Goal: Task Accomplishment & Management: Manage account settings

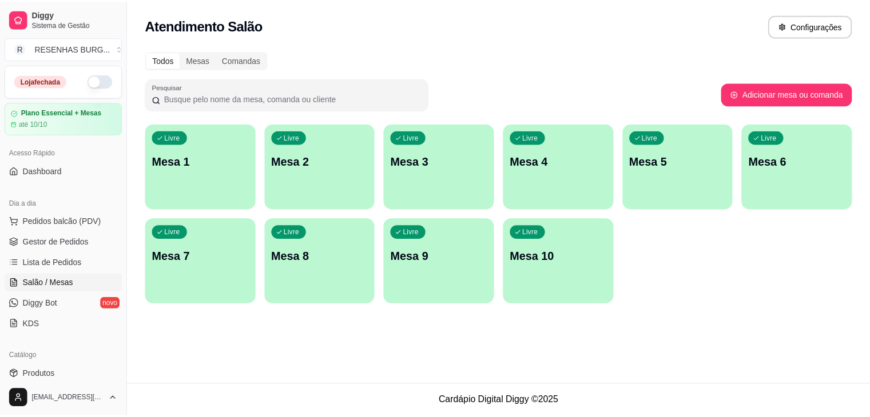
scroll to position [62, 0]
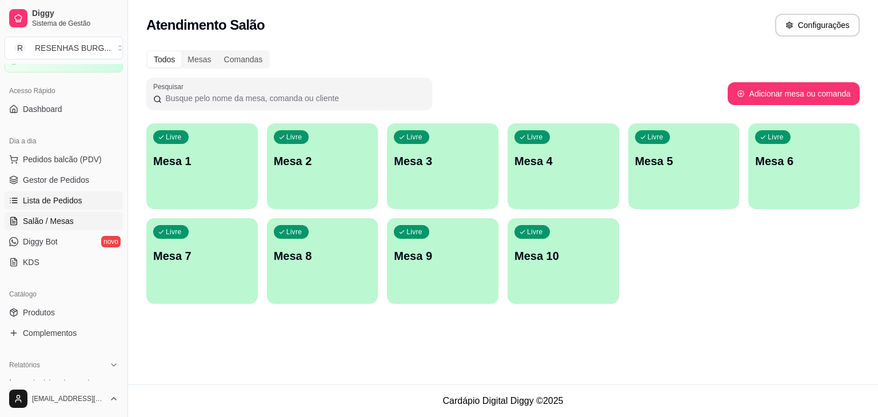
click at [62, 197] on span "Lista de Pedidos" at bounding box center [52, 200] width 59 height 11
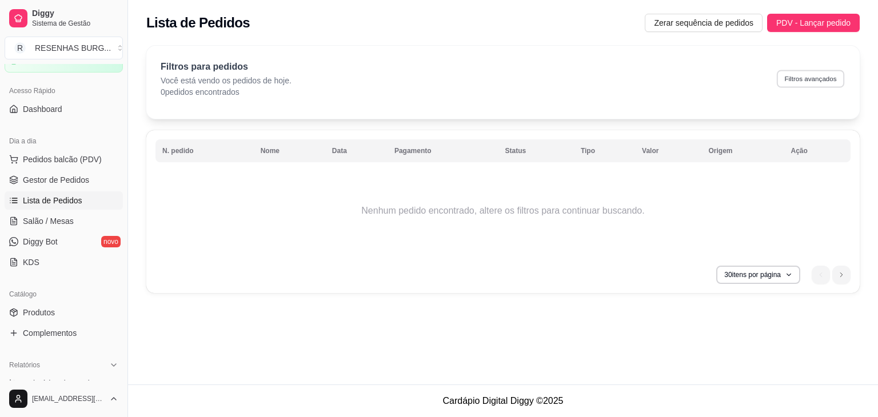
click at [796, 77] on button "Filtros avançados" at bounding box center [810, 79] width 67 height 18
select select "0"
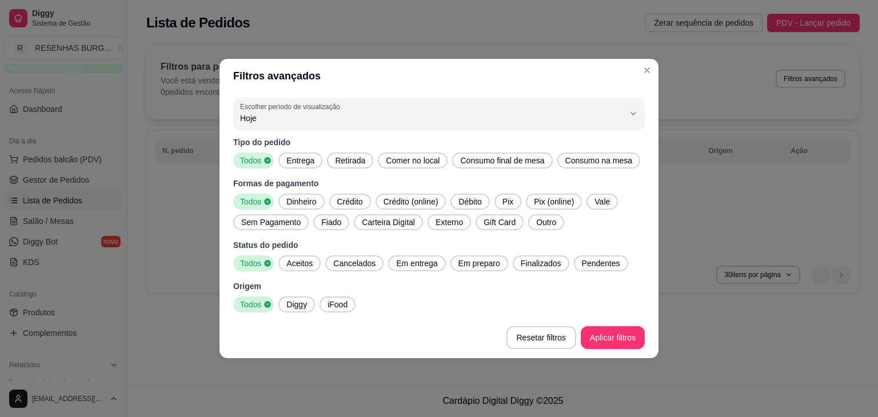
click at [328, 96] on div "0 Escolher período de visualização Hoje Ontem 7 dias 15 dias 30 dias 45 dias Cu…" at bounding box center [439, 205] width 439 height 224
click at [300, 115] on span "Hoje" at bounding box center [432, 118] width 384 height 11
click at [254, 163] on span "Ontem" at bounding box center [433, 163] width 366 height 11
type input "1"
select select "1"
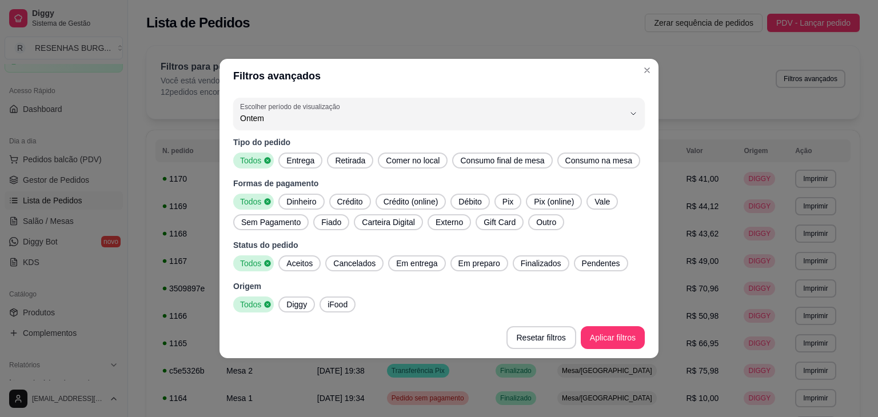
click at [283, 161] on span "Entrega" at bounding box center [300, 160] width 37 height 11
click at [617, 350] on footer "Resetar filtros Aplicar filtros" at bounding box center [439, 337] width 439 height 41
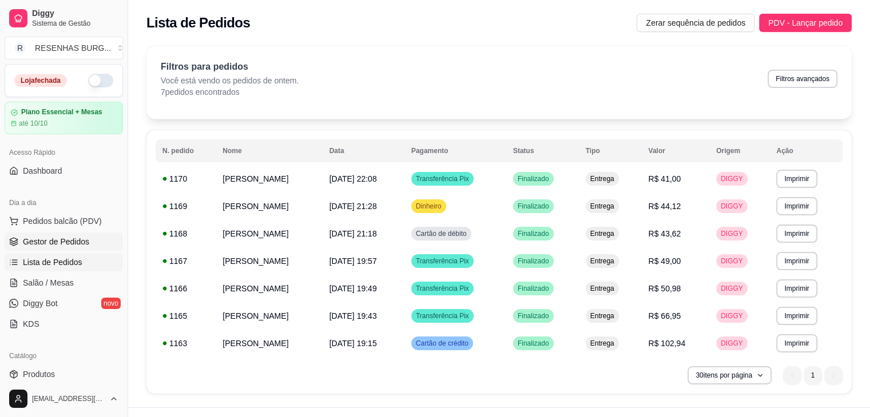
click at [47, 246] on span "Gestor de Pedidos" at bounding box center [56, 241] width 66 height 11
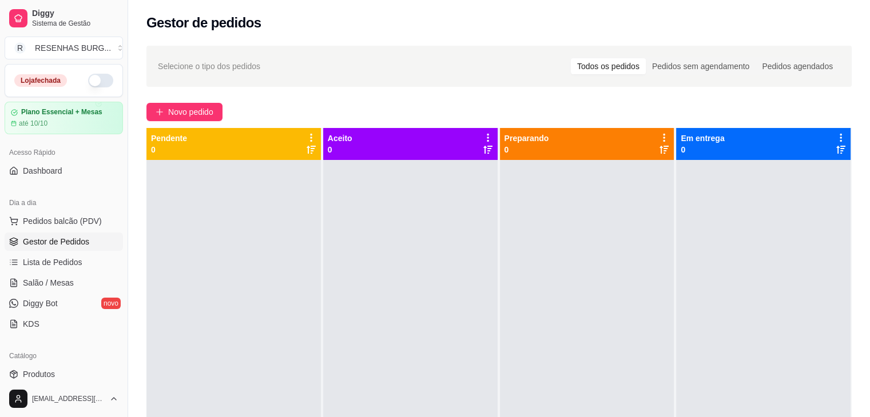
click at [90, 79] on button "button" at bounding box center [100, 81] width 25 height 14
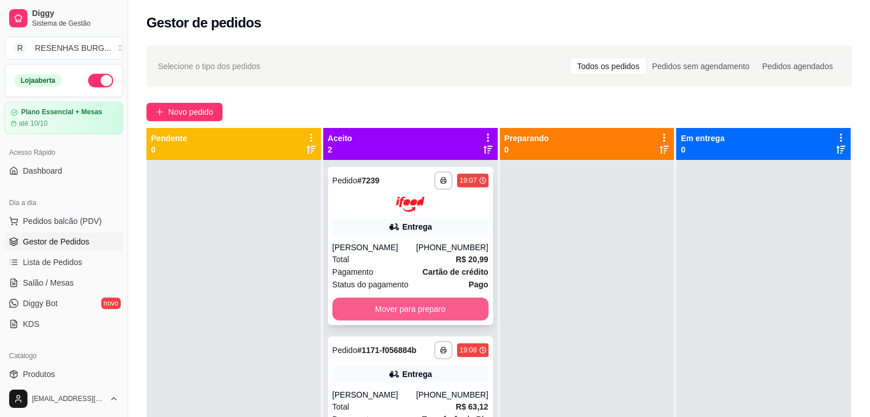
click at [380, 306] on button "Mover para preparo" at bounding box center [410, 309] width 156 height 23
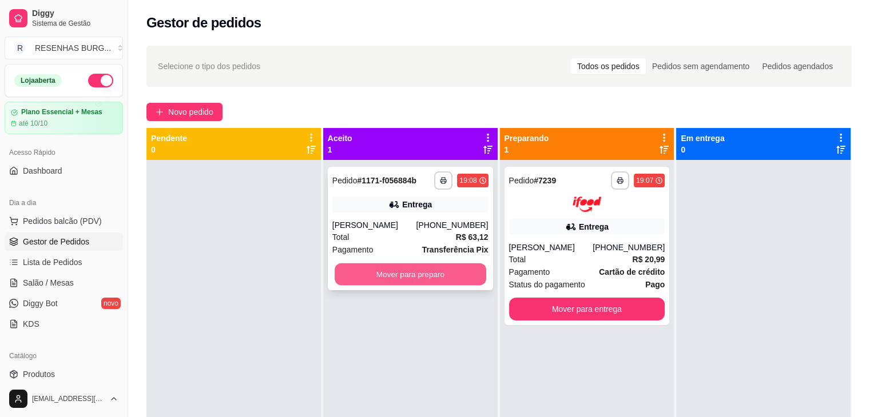
click at [416, 270] on button "Mover para preparo" at bounding box center [410, 275] width 152 height 22
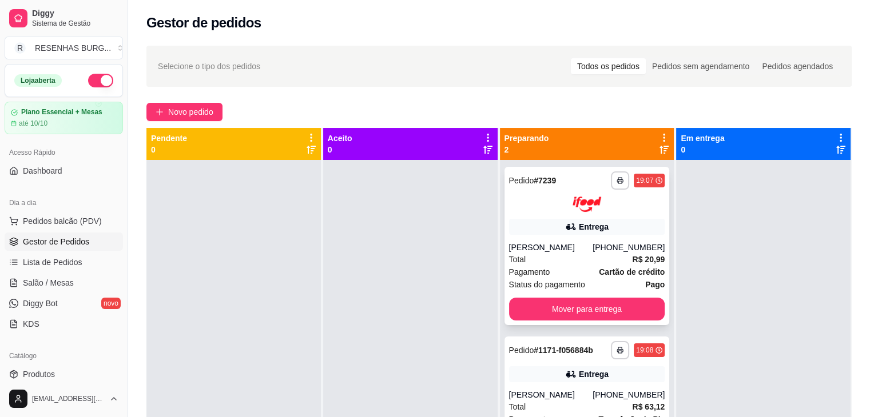
click at [560, 256] on div "Total R$ 20,99" at bounding box center [587, 259] width 156 height 13
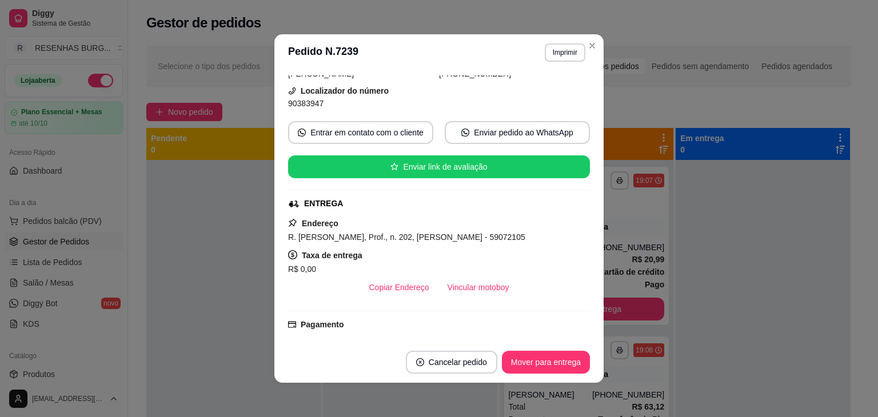
scroll to position [114, 0]
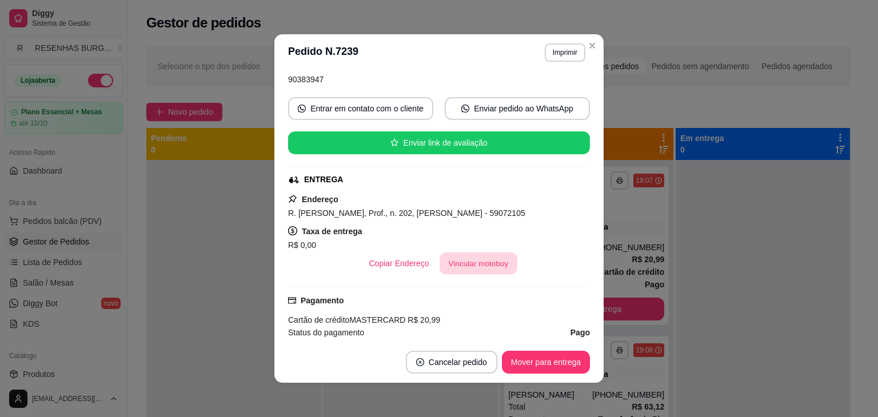
click at [453, 262] on button "Vincular motoboy" at bounding box center [479, 264] width 78 height 22
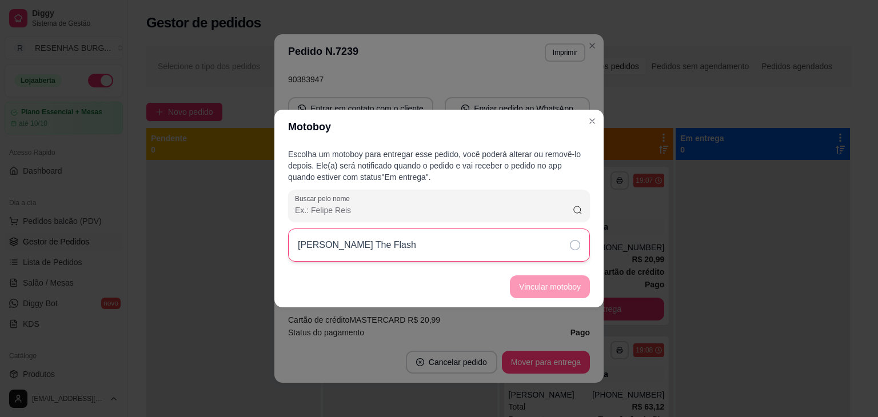
click at [512, 248] on div "[PERSON_NAME] The Flash" at bounding box center [439, 245] width 302 height 33
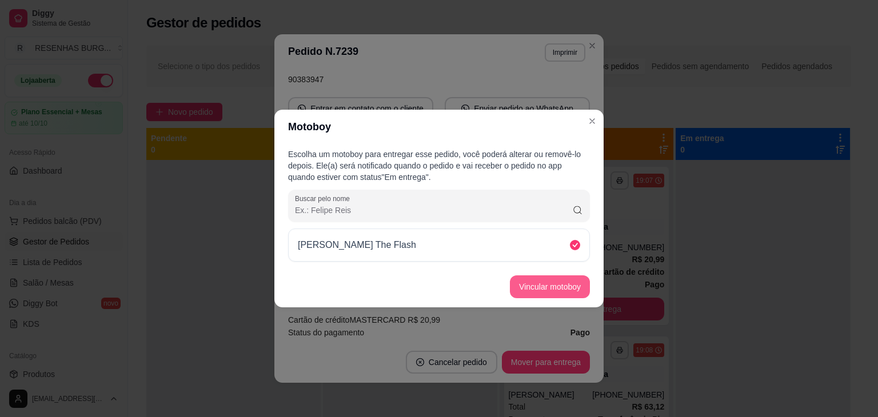
click at [539, 278] on button "Vincular motoboy" at bounding box center [550, 287] width 80 height 23
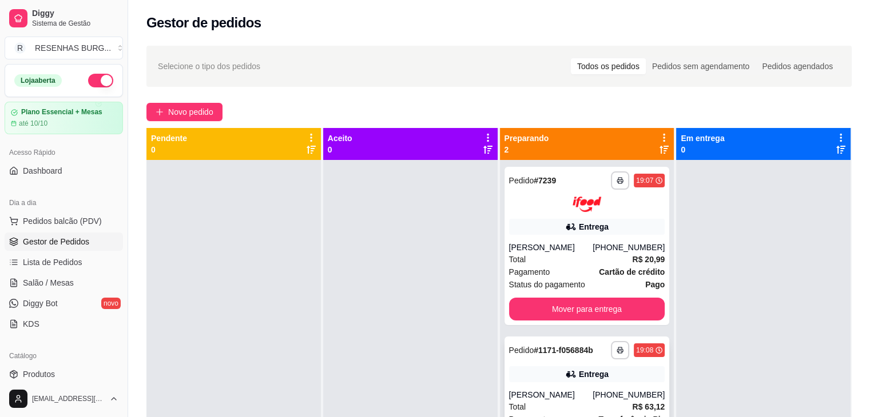
click at [573, 376] on div "Entrega" at bounding box center [587, 374] width 156 height 16
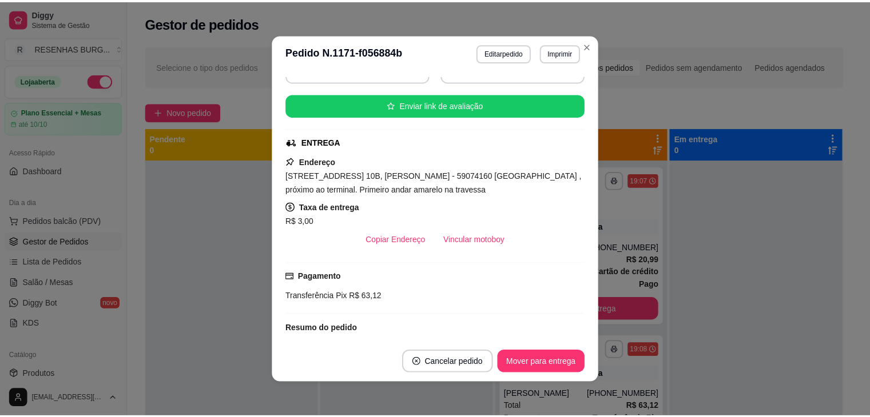
scroll to position [229, 0]
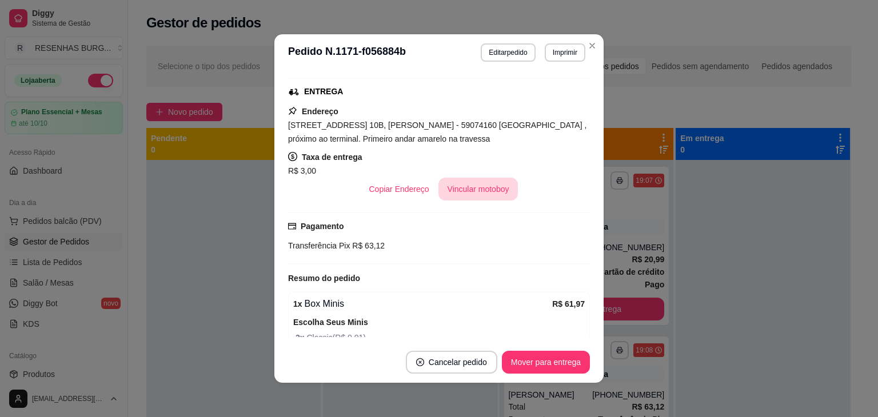
click at [475, 188] on button "Vincular motoboy" at bounding box center [479, 189] width 80 height 23
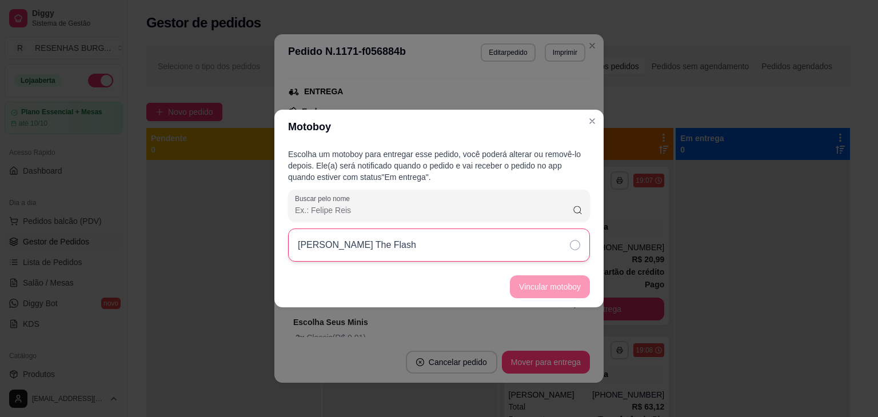
click at [453, 248] on div "[PERSON_NAME] The Flash" at bounding box center [439, 245] width 302 height 33
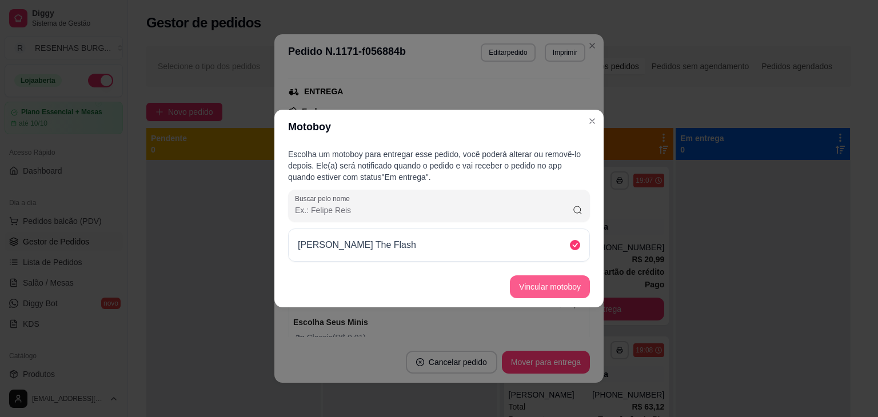
click at [570, 287] on button "Vincular motoboy" at bounding box center [550, 287] width 80 height 23
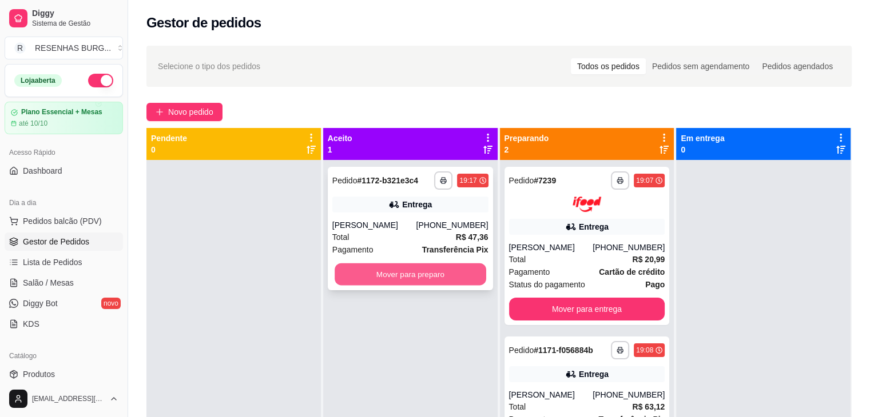
click at [385, 273] on button "Mover para preparo" at bounding box center [410, 275] width 152 height 22
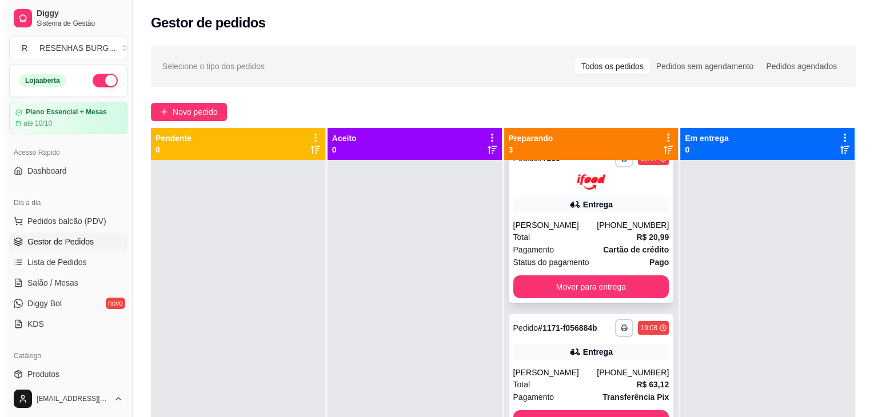
scroll to position [34, 0]
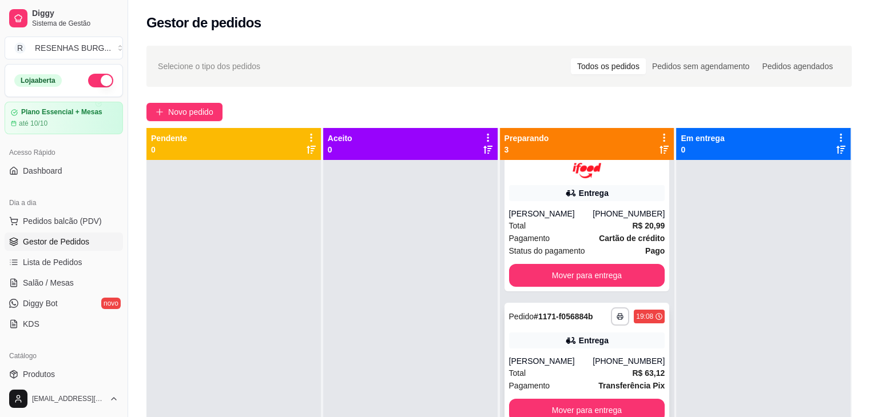
click at [542, 370] on div "Total R$ 63,12" at bounding box center [587, 373] width 156 height 13
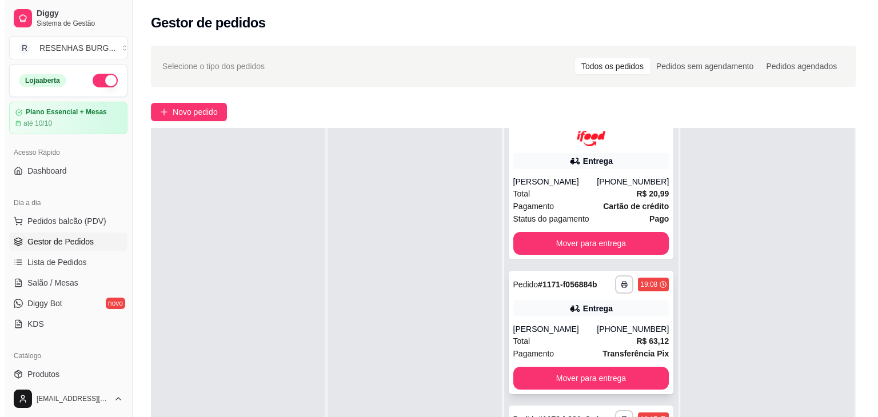
scroll to position [174, 0]
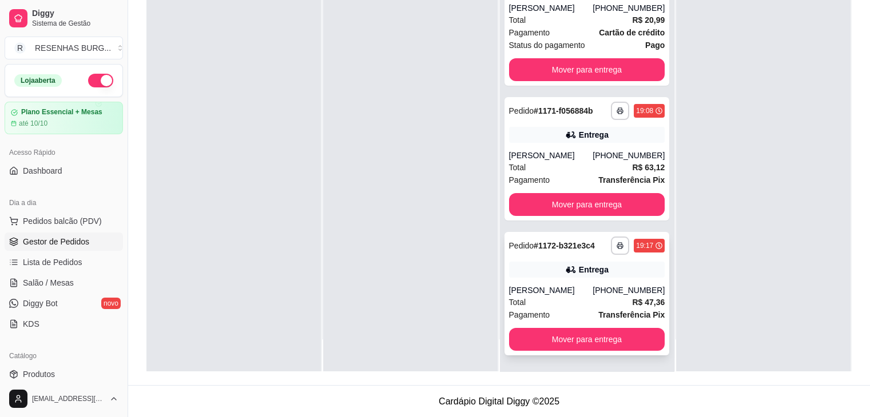
click at [574, 285] on div "[PERSON_NAME]" at bounding box center [551, 290] width 84 height 11
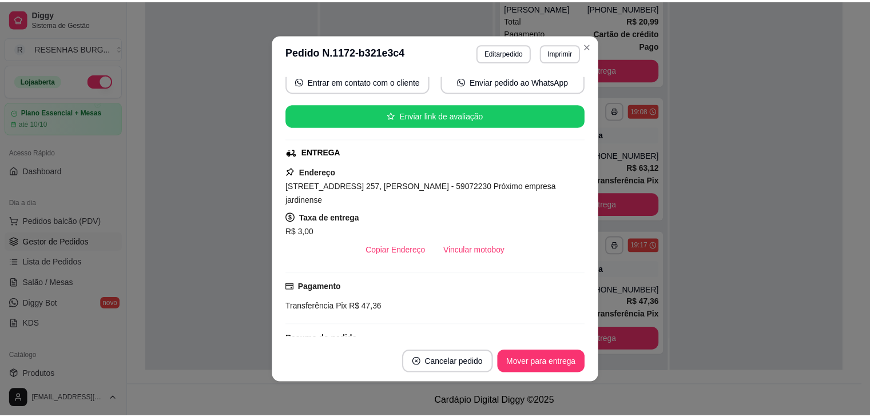
scroll to position [172, 0]
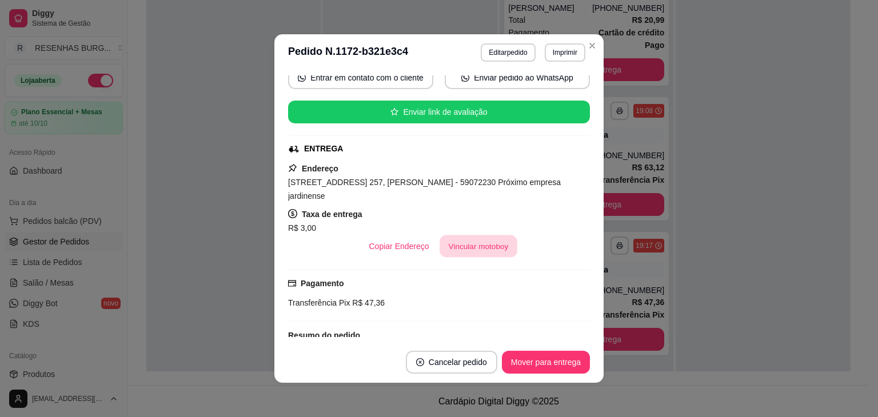
click at [474, 236] on button "Vincular motoboy" at bounding box center [479, 247] width 78 height 22
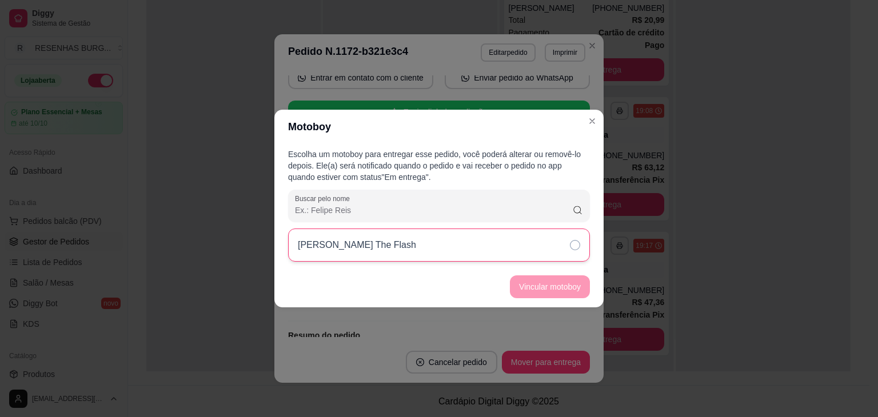
click at [487, 225] on div "Escolha um motoboy para entregar esse pedido, você poderá alterar ou removê-lo …" at bounding box center [438, 205] width 329 height 122
click at [491, 246] on div "[PERSON_NAME] The Flash" at bounding box center [439, 245] width 302 height 33
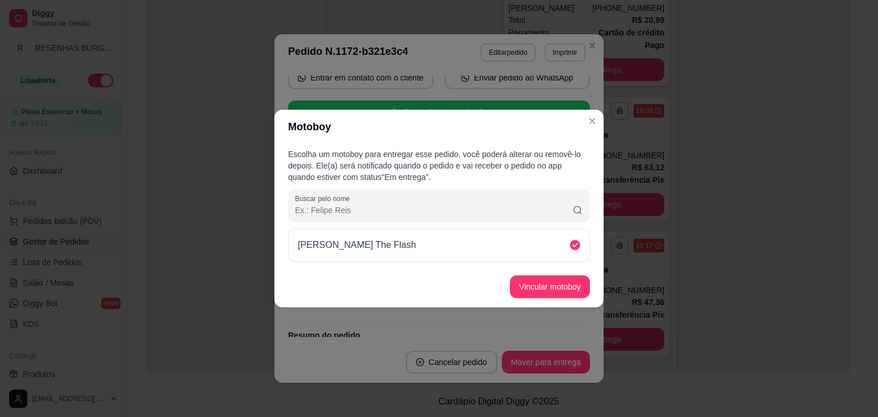
click at [546, 301] on footer "Vincular motoboy" at bounding box center [438, 286] width 329 height 41
click at [572, 287] on button "Vincular motoboy" at bounding box center [550, 287] width 80 height 23
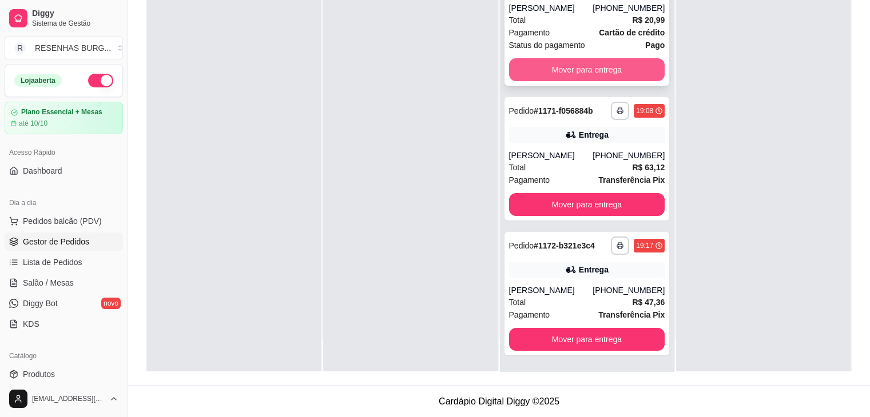
click at [602, 67] on button "Mover para entrega" at bounding box center [587, 69] width 156 height 23
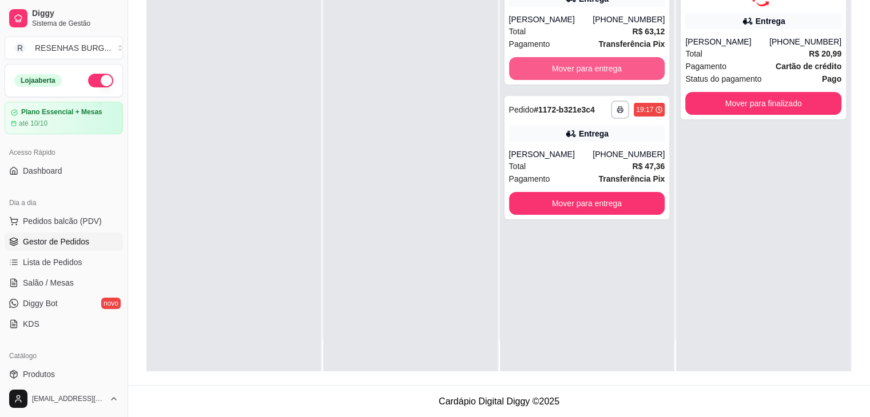
click at [602, 67] on button "Mover para entrega" at bounding box center [587, 68] width 156 height 23
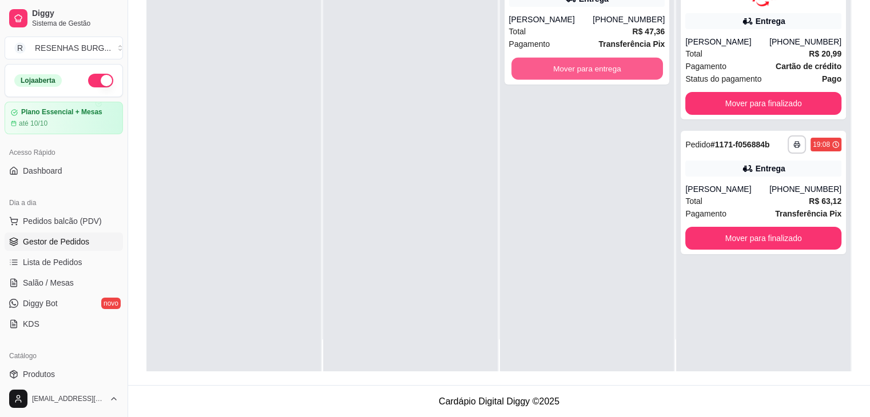
click at [602, 67] on button "Mover para entrega" at bounding box center [587, 69] width 152 height 22
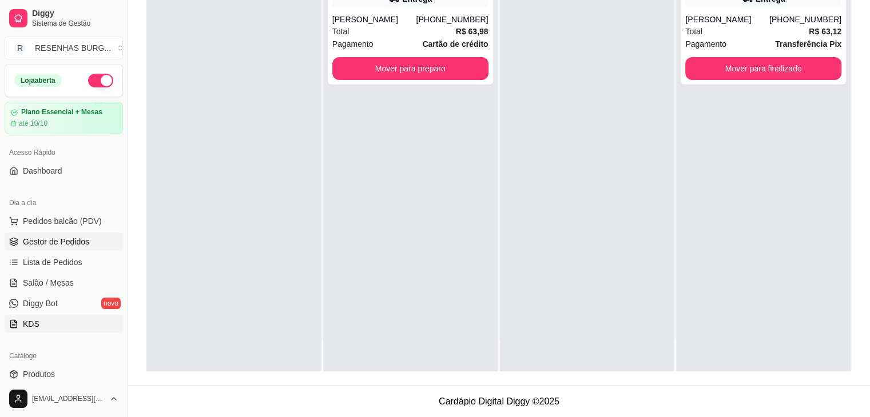
scroll to position [57, 0]
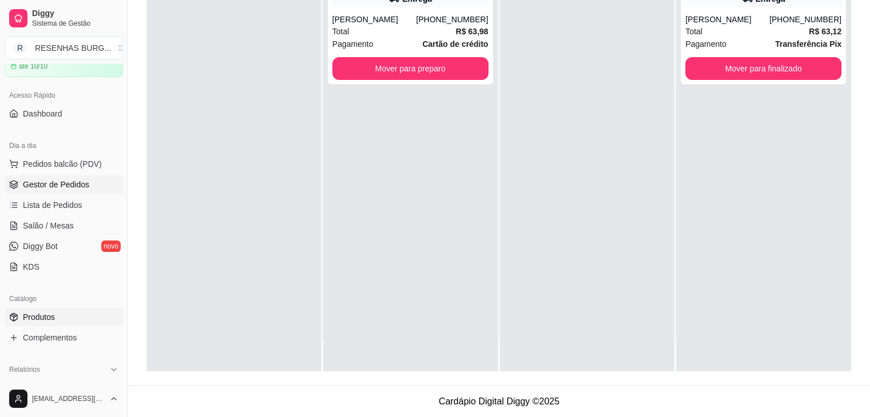
click at [67, 316] on link "Produtos" at bounding box center [64, 317] width 118 height 18
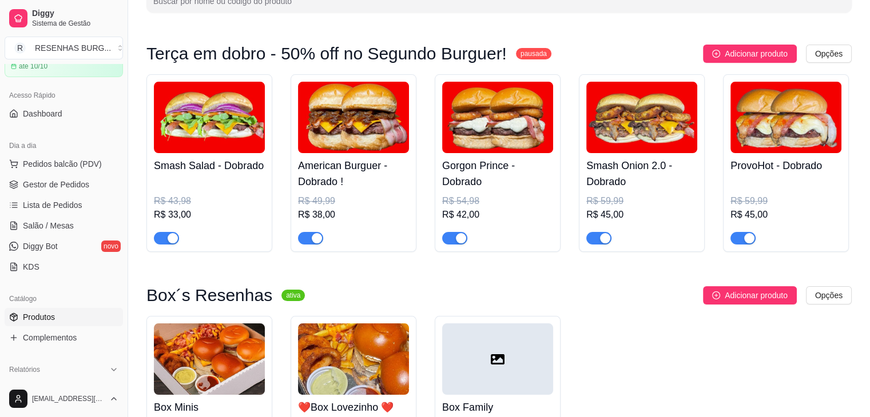
scroll to position [229, 0]
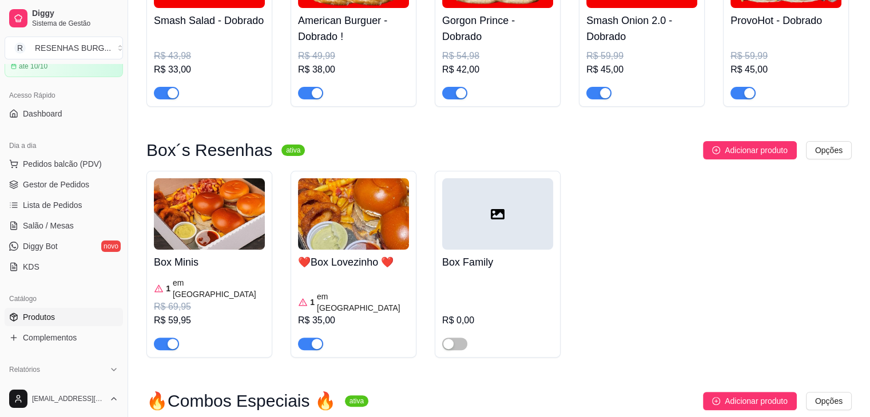
click at [206, 219] on img at bounding box center [209, 213] width 111 height 71
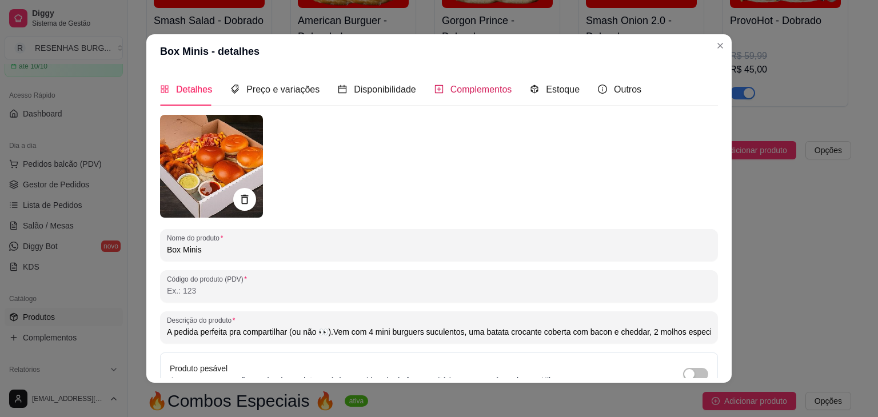
click at [468, 92] on span "Complementos" at bounding box center [482, 90] width 62 height 10
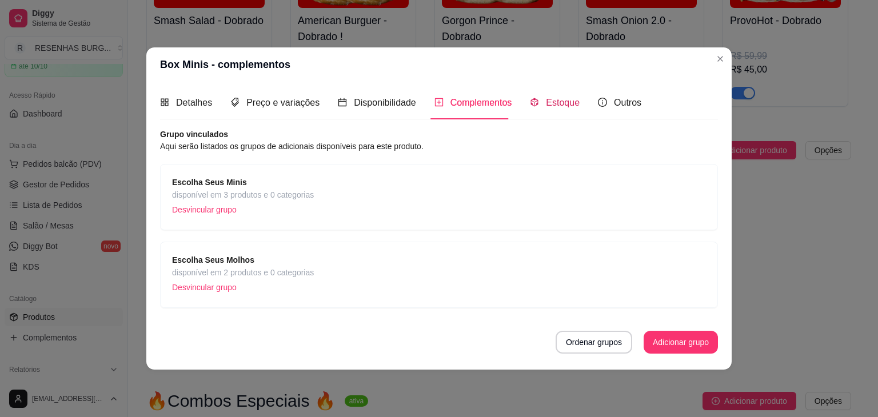
click at [565, 103] on span "Estoque" at bounding box center [563, 103] width 34 height 10
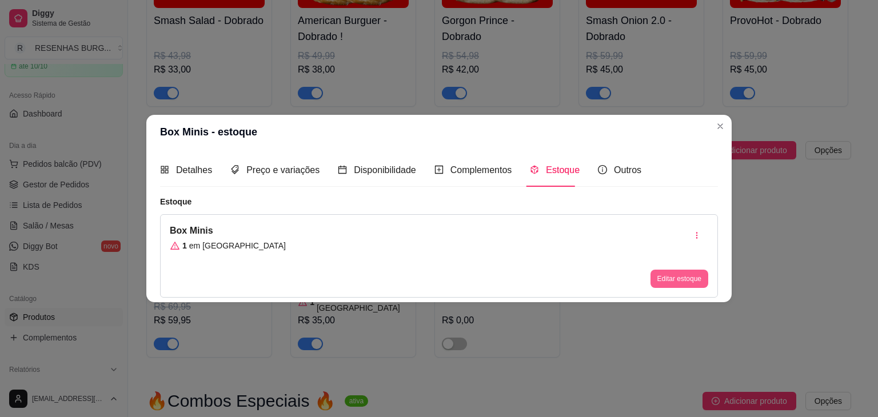
click at [679, 282] on button "Editar estoque" at bounding box center [680, 279] width 58 height 18
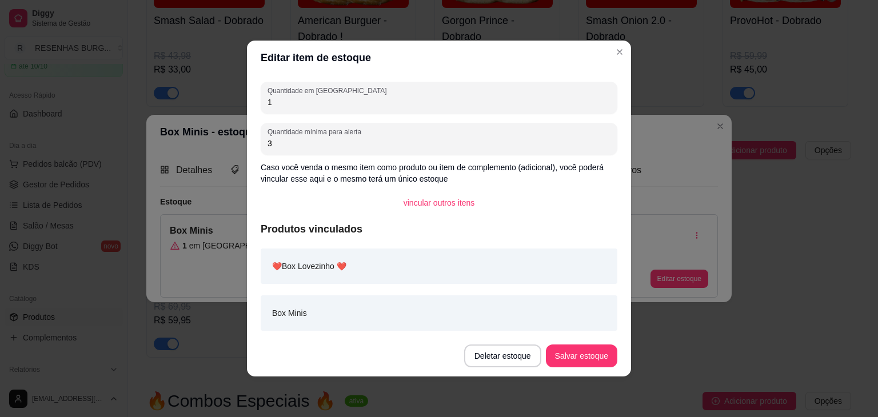
click at [282, 99] on input "1" at bounding box center [439, 102] width 343 height 11
type input "12"
click at [570, 360] on button "Salvar estoque" at bounding box center [582, 356] width 70 height 22
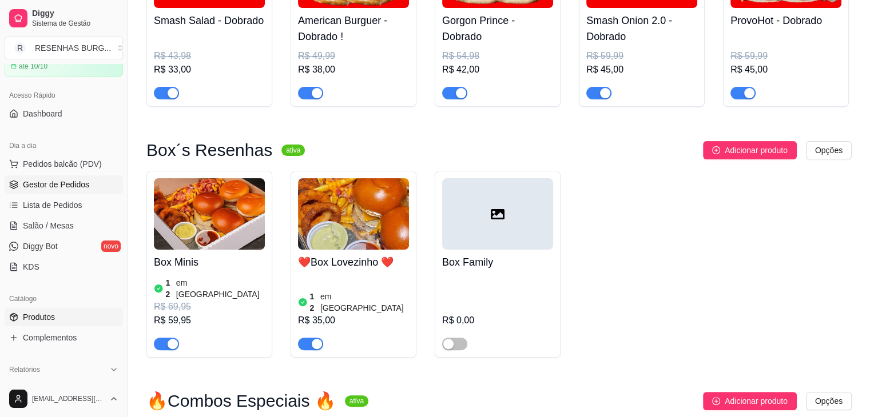
click at [56, 177] on link "Gestor de Pedidos" at bounding box center [64, 185] width 118 height 18
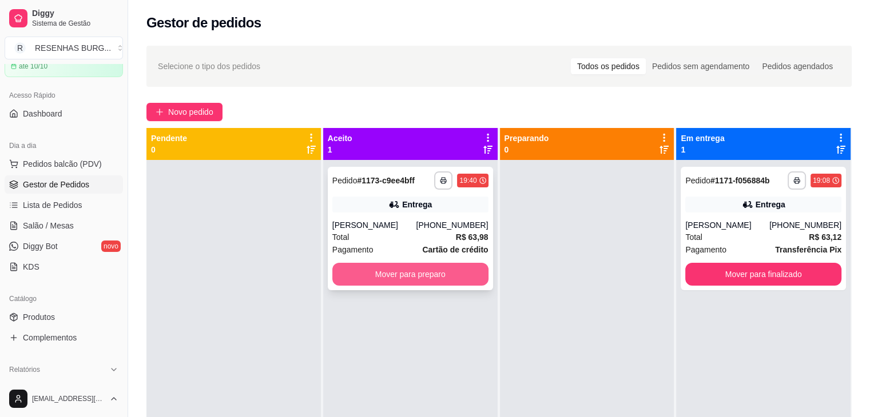
click at [460, 271] on button "Mover para preparo" at bounding box center [410, 274] width 156 height 23
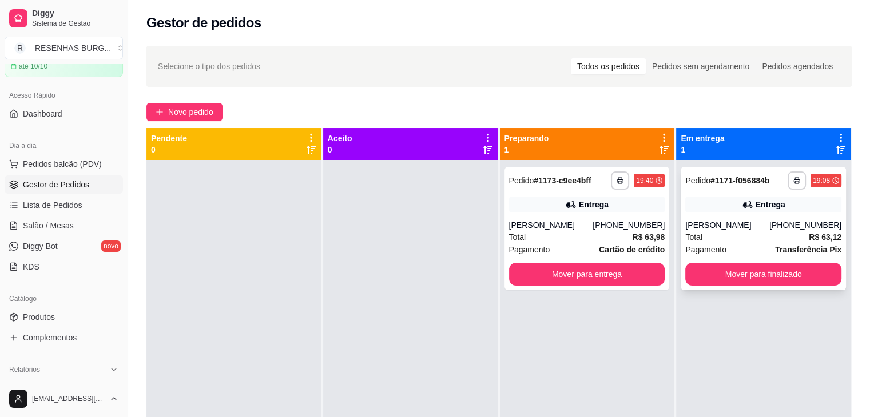
click at [735, 215] on div "**********" at bounding box center [762, 228] width 165 height 123
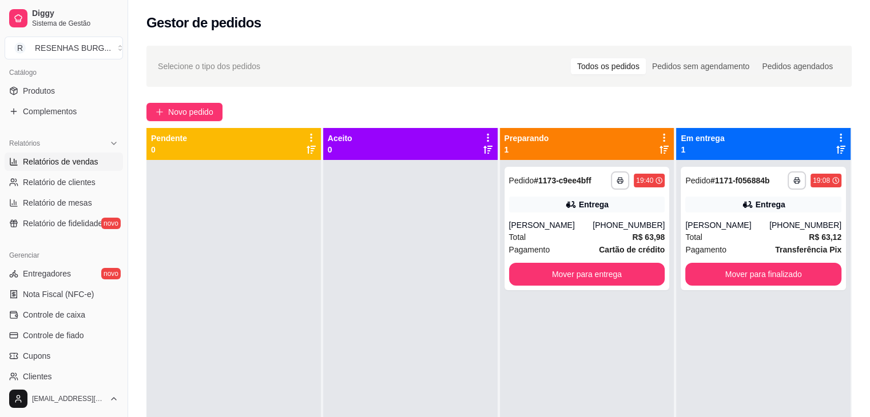
scroll to position [286, 0]
click at [58, 267] on span "Entregadores" at bounding box center [47, 271] width 48 height 11
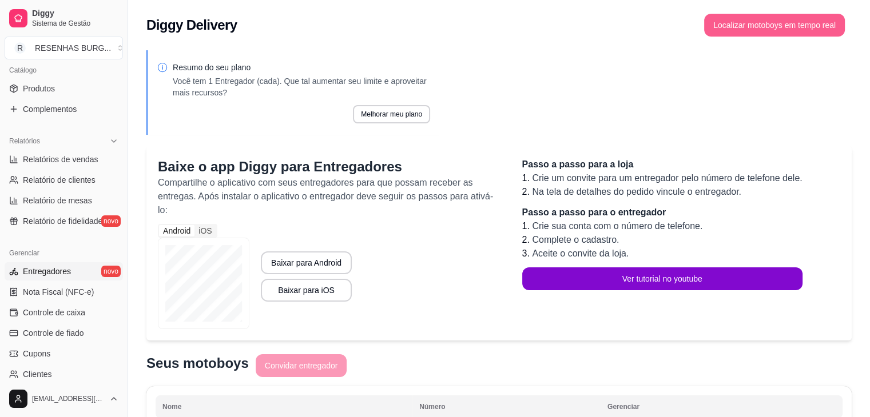
click at [800, 24] on button "Localizar motoboys em tempo real" at bounding box center [774, 25] width 141 height 23
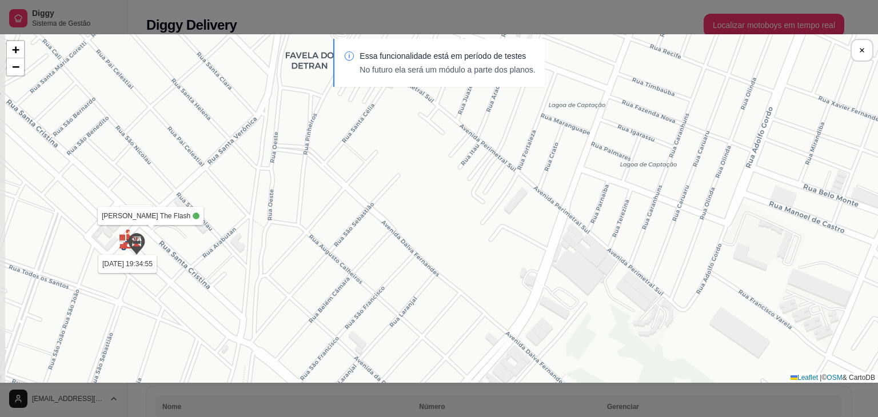
drag, startPoint x: 191, startPoint y: 268, endPoint x: 249, endPoint y: 249, distance: 61.3
click at [249, 249] on div "Sua loja [PERSON_NAME] The Flash [DATE] 19:34:55 + − Leaflet | © OSM & CartoDB" at bounding box center [439, 208] width 878 height 349
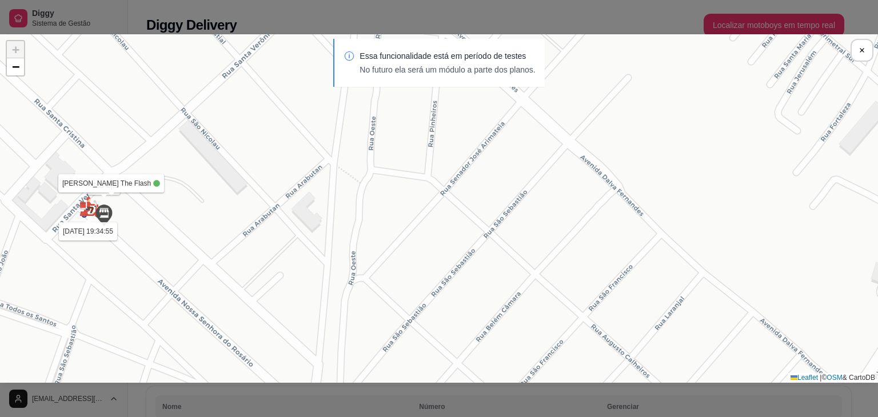
drag, startPoint x: 129, startPoint y: 259, endPoint x: 171, endPoint y: 240, distance: 46.3
click at [171, 240] on div "Sua loja [PERSON_NAME] The Flash [DATE] 19:34:55 + − Leaflet | © OSM & CartoDB" at bounding box center [439, 208] width 878 height 349
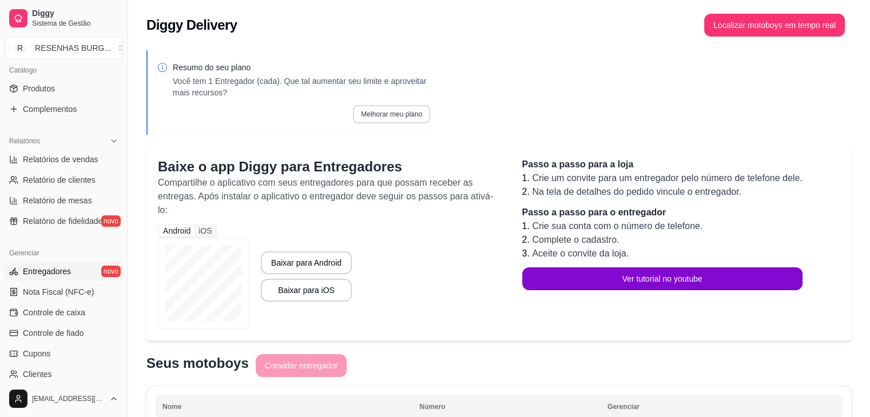
click at [370, 111] on button "Melhorar meu plano" at bounding box center [391, 114] width 77 height 18
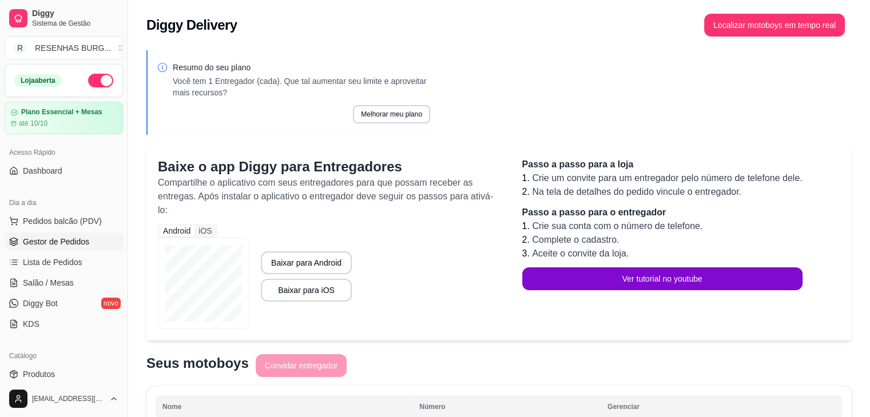
click at [57, 243] on span "Gestor de Pedidos" at bounding box center [56, 241] width 66 height 11
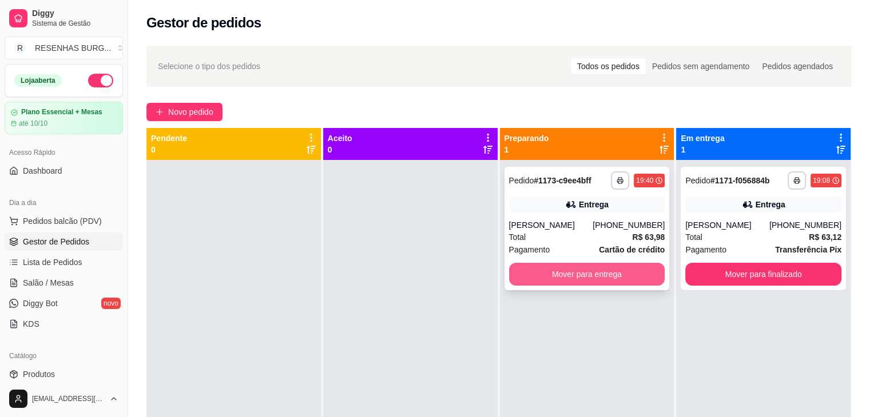
click at [544, 277] on button "Mover para entrega" at bounding box center [587, 274] width 156 height 23
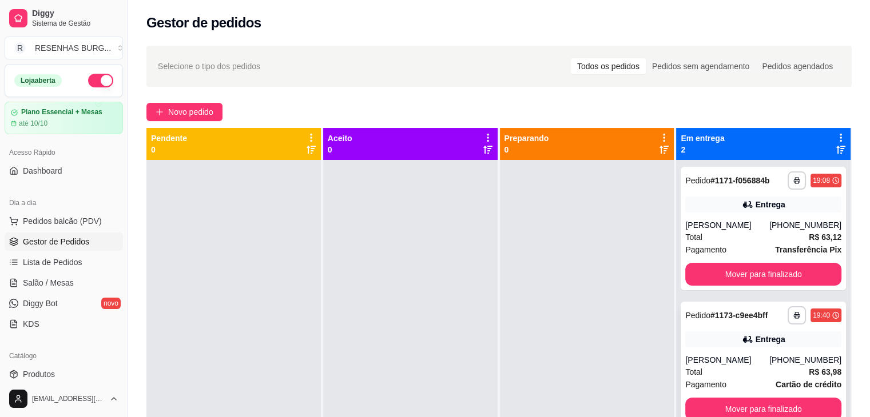
click at [711, 366] on div "Total R$ 63,98" at bounding box center [763, 372] width 156 height 13
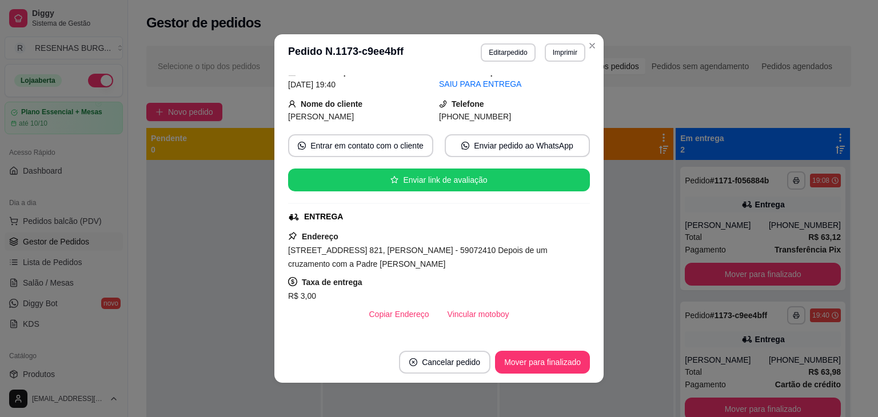
scroll to position [114, 0]
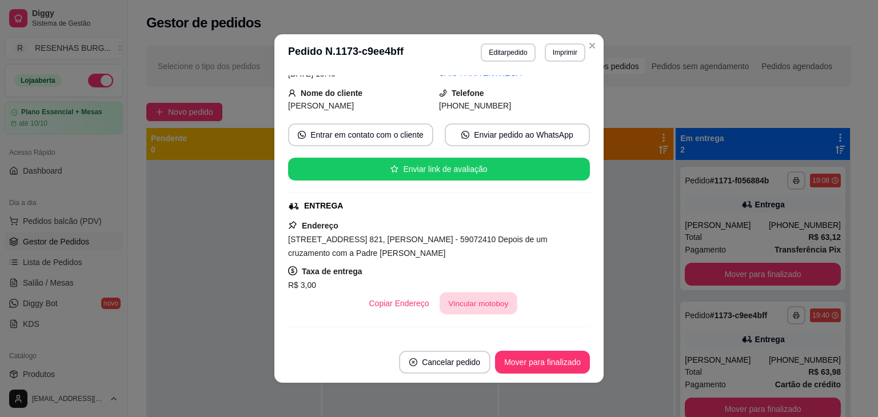
click at [479, 302] on button "Vincular motoboy" at bounding box center [479, 304] width 78 height 22
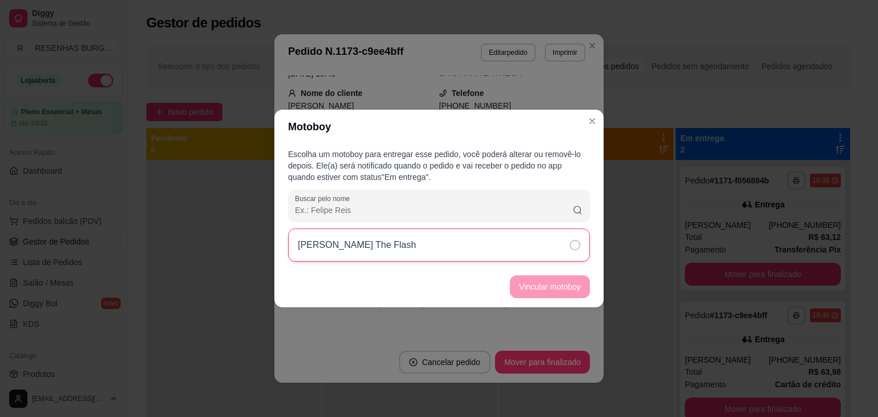
click at [537, 248] on div "[PERSON_NAME] The Flash" at bounding box center [439, 245] width 302 height 33
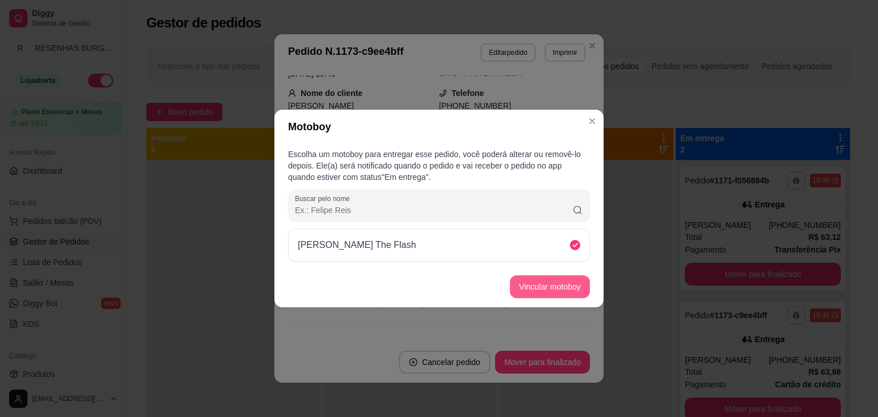
click at [540, 278] on button "Vincular motoboy" at bounding box center [550, 287] width 80 height 23
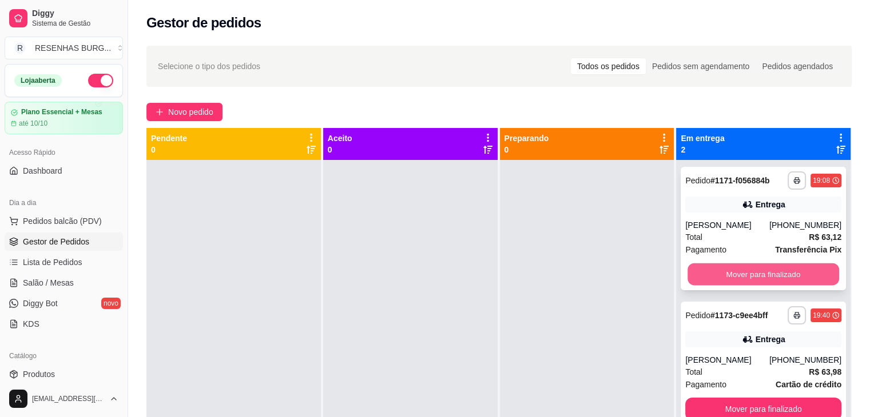
click at [735, 271] on button "Mover para finalizado" at bounding box center [763, 275] width 152 height 22
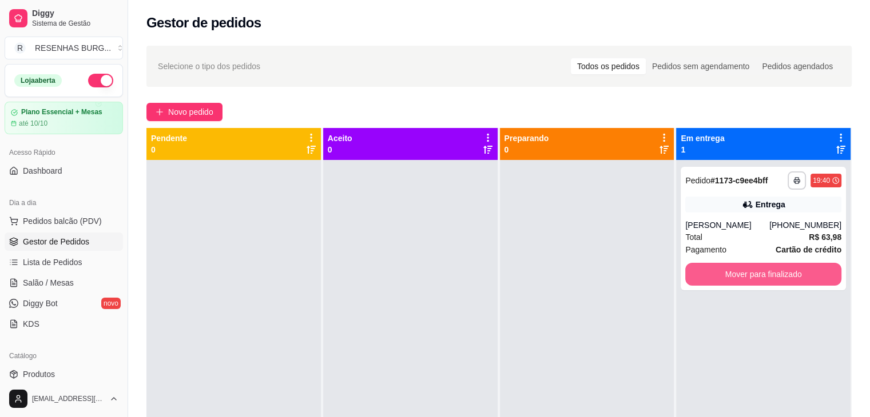
click at [735, 271] on button "Mover para finalizado" at bounding box center [763, 274] width 156 height 23
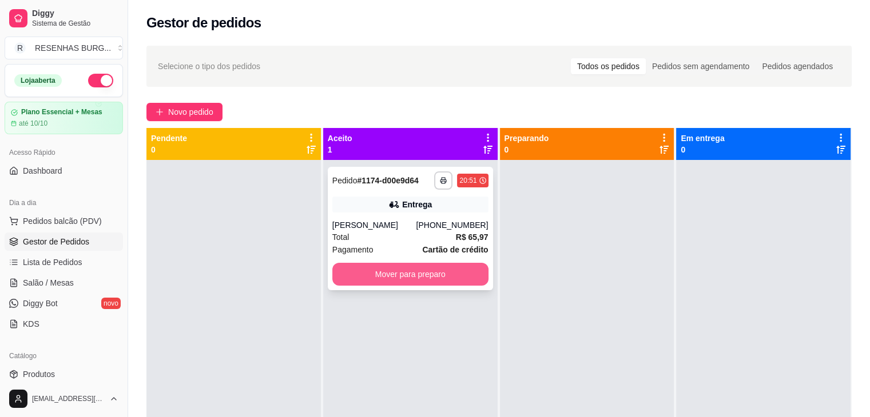
click at [396, 282] on button "Mover para preparo" at bounding box center [410, 274] width 156 height 23
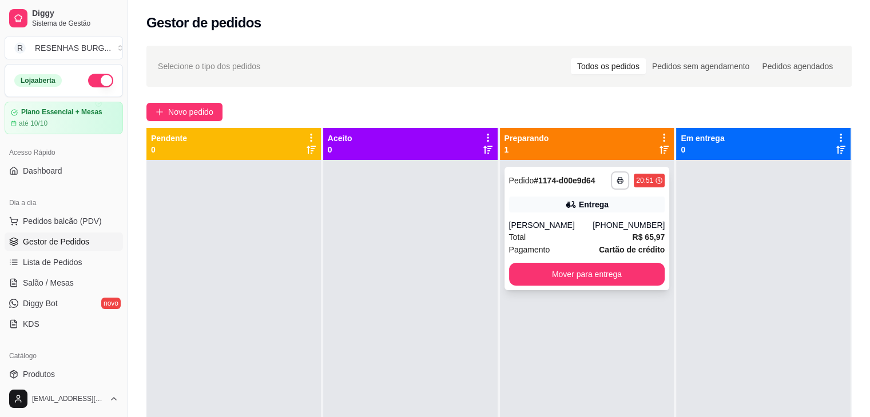
click at [593, 230] on div "[PERSON_NAME]" at bounding box center [551, 225] width 84 height 11
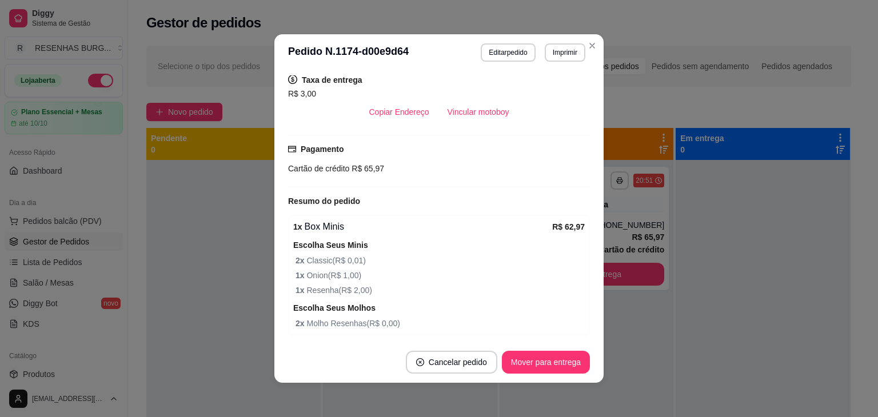
scroll to position [231, 0]
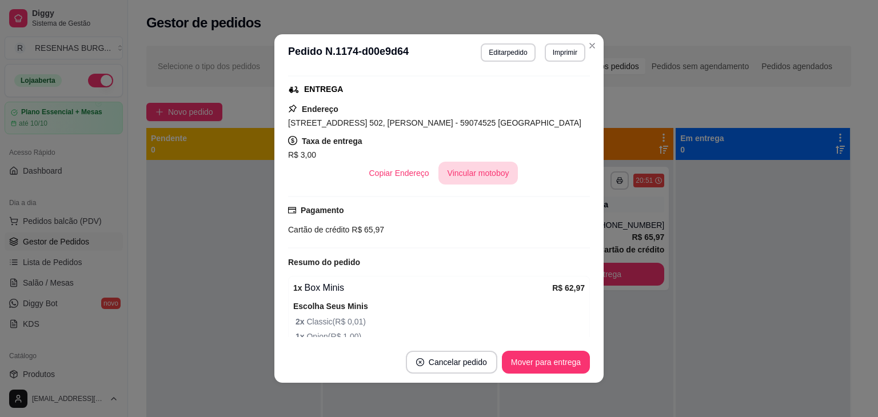
click at [461, 178] on button "Vincular motoboy" at bounding box center [479, 173] width 80 height 23
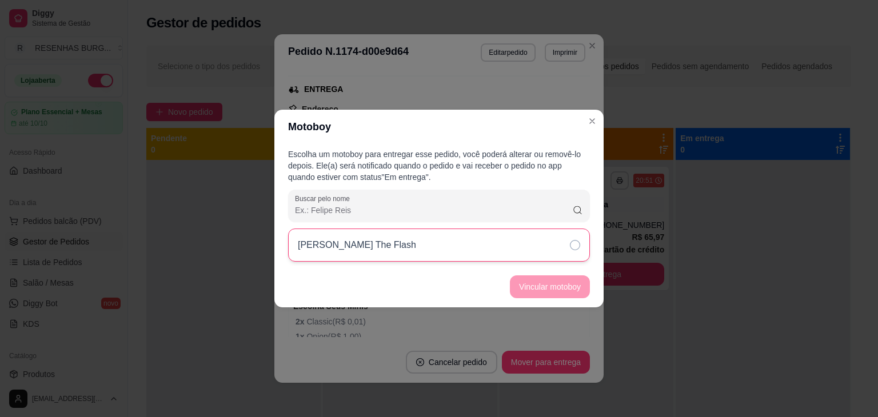
click at [482, 255] on div "[PERSON_NAME] The Flash" at bounding box center [439, 245] width 302 height 33
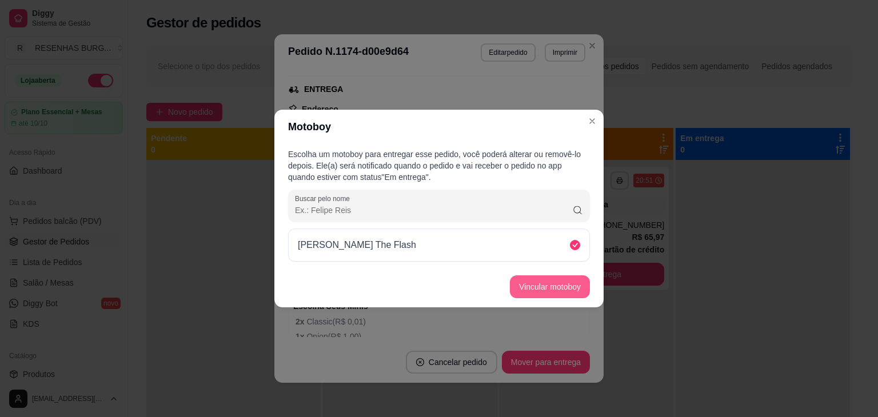
click at [547, 289] on button "Vincular motoboy" at bounding box center [550, 287] width 80 height 23
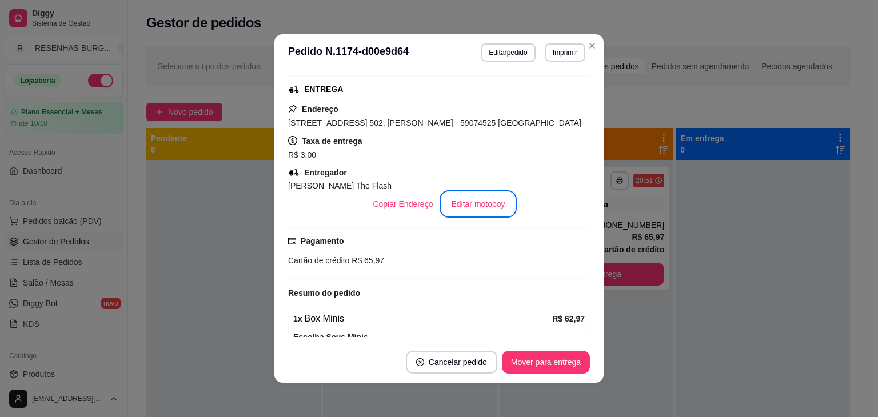
scroll to position [176, 0]
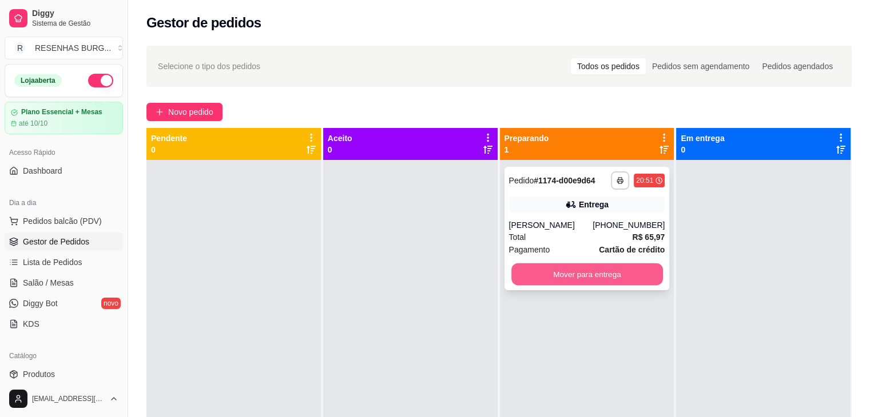
click at [569, 282] on button "Mover para entrega" at bounding box center [587, 275] width 152 height 22
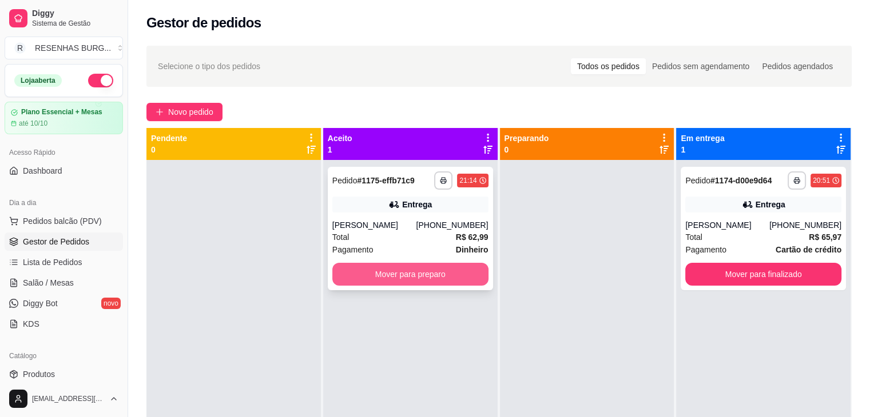
click at [412, 272] on button "Mover para preparo" at bounding box center [410, 274] width 156 height 23
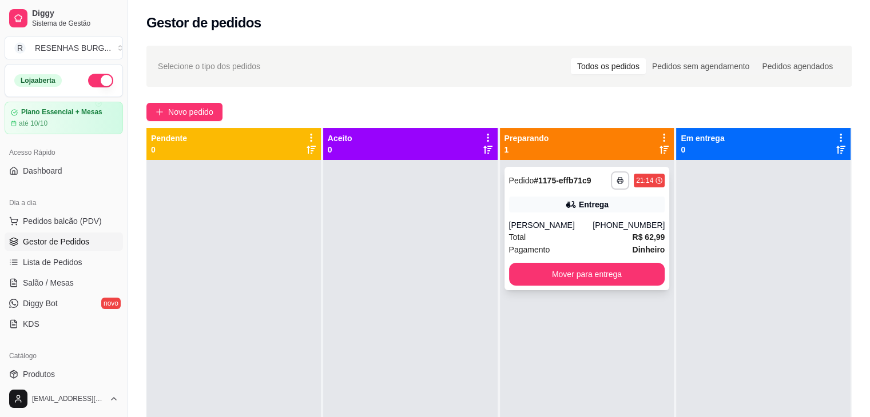
click at [608, 220] on div "[PHONE_NUMBER]" at bounding box center [628, 225] width 72 height 11
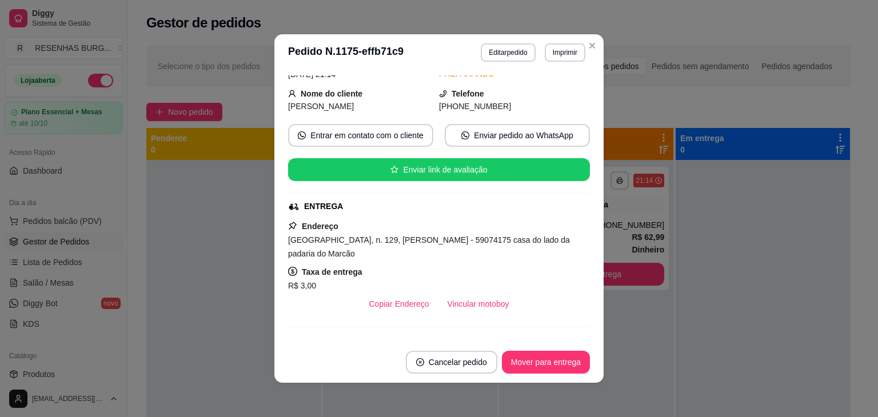
scroll to position [114, 0]
click at [468, 303] on button "Vincular motoboy" at bounding box center [479, 304] width 78 height 22
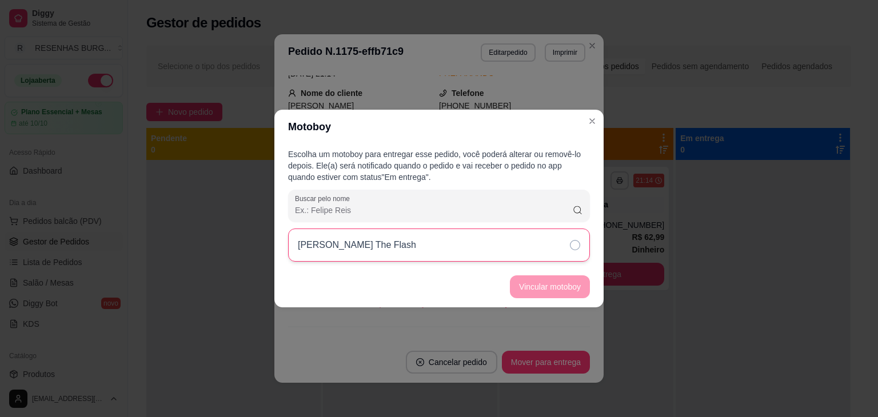
click at [527, 246] on div "[PERSON_NAME] The Flash" at bounding box center [439, 245] width 302 height 33
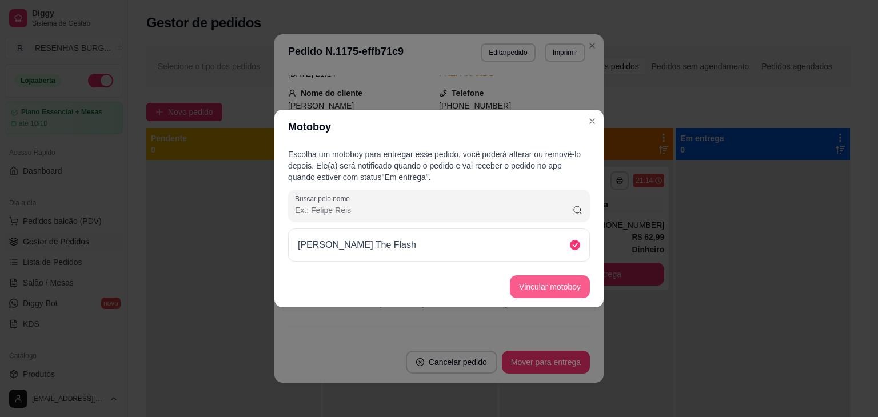
click at [574, 286] on button "Vincular motoboy" at bounding box center [550, 287] width 80 height 23
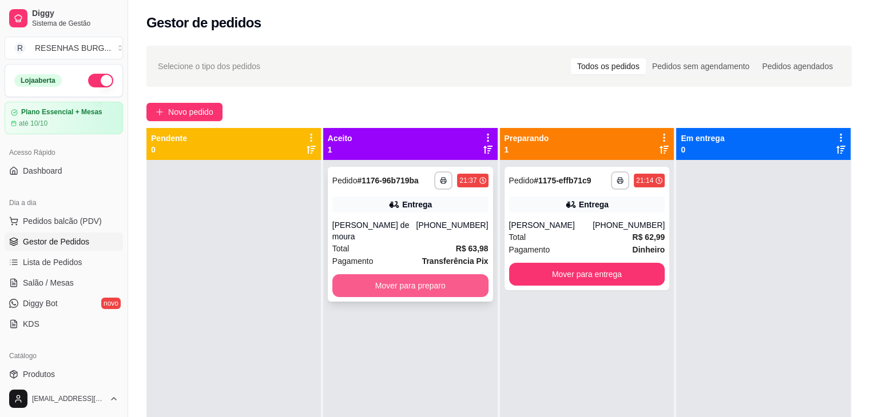
click at [447, 280] on button "Mover para preparo" at bounding box center [410, 285] width 156 height 23
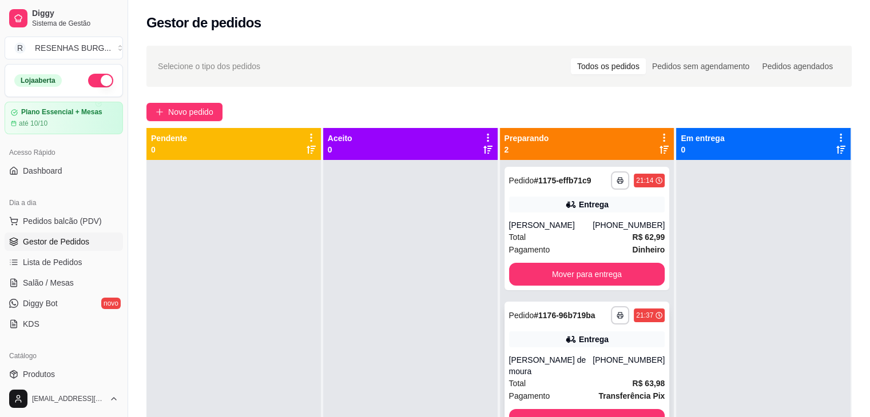
click at [581, 360] on div "[PERSON_NAME] de moura" at bounding box center [551, 365] width 84 height 23
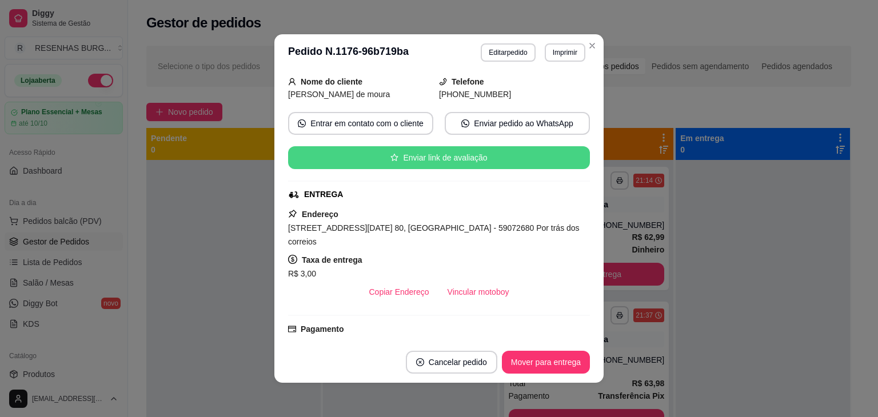
scroll to position [172, 0]
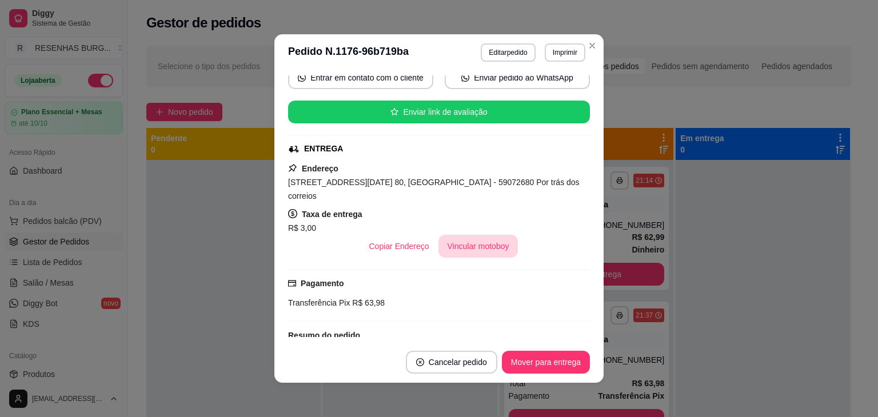
click at [467, 235] on button "Vincular motoboy" at bounding box center [479, 246] width 80 height 23
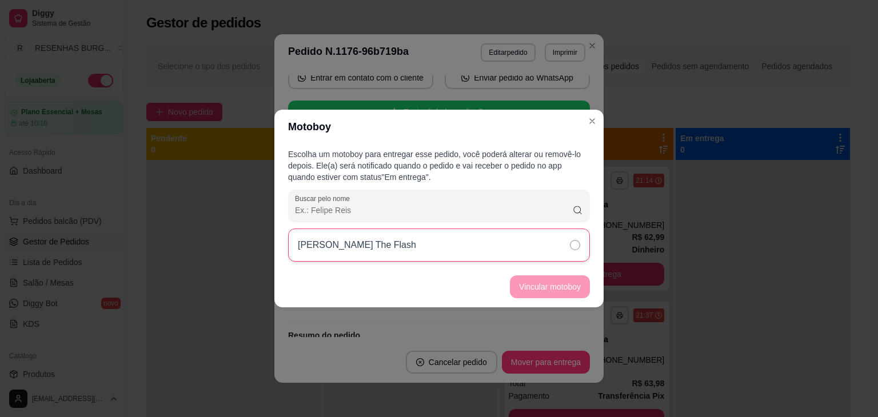
click at [508, 243] on div "[PERSON_NAME] The Flash" at bounding box center [439, 245] width 302 height 33
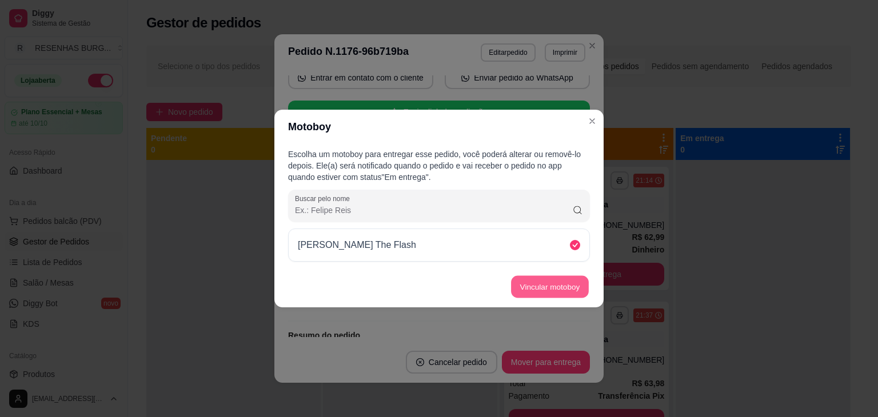
click at [536, 286] on button "Vincular motoboy" at bounding box center [550, 287] width 78 height 22
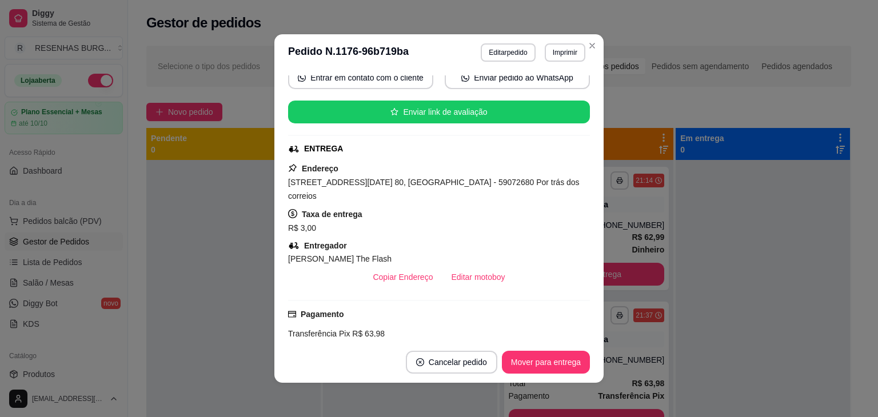
scroll to position [115, 0]
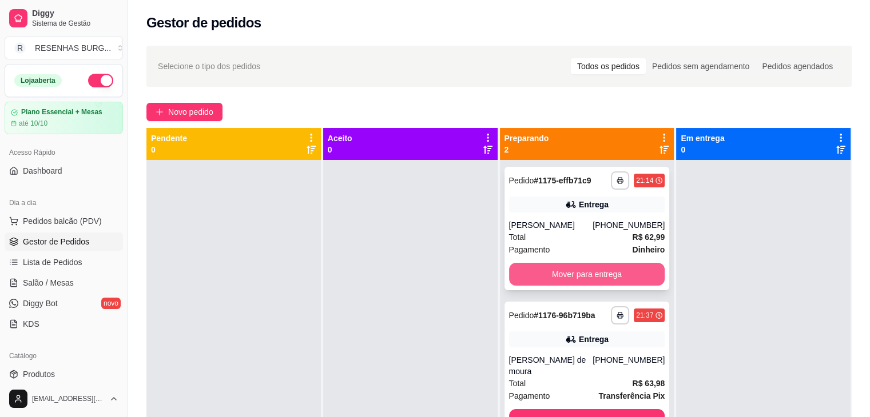
click at [576, 272] on button "Mover para entrega" at bounding box center [587, 274] width 156 height 23
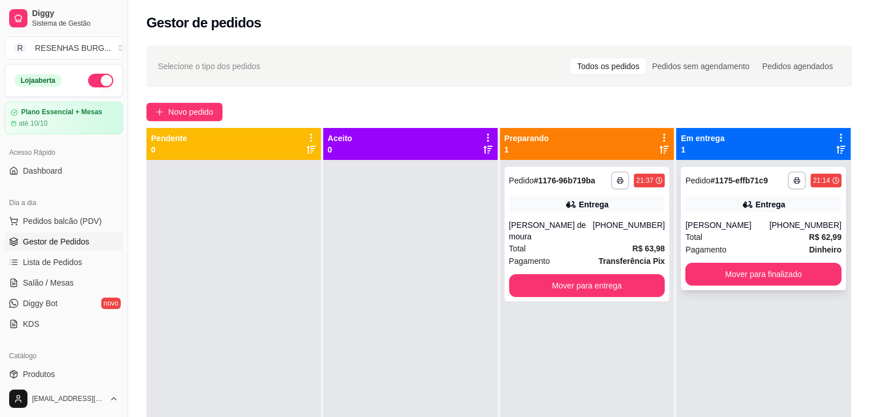
click at [734, 227] on div "[PERSON_NAME]" at bounding box center [727, 225] width 84 height 11
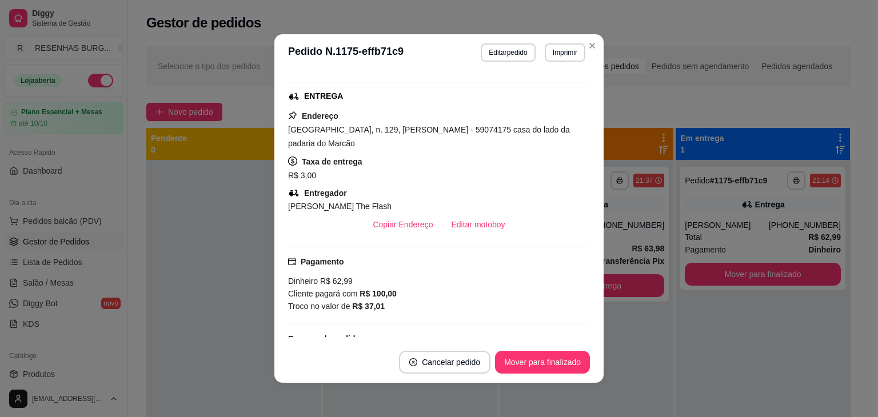
scroll to position [227, 0]
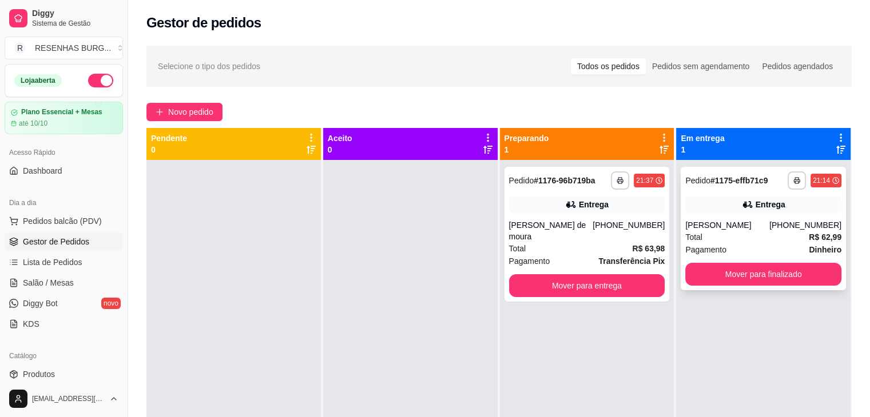
click at [710, 202] on div "Entrega" at bounding box center [763, 205] width 156 height 16
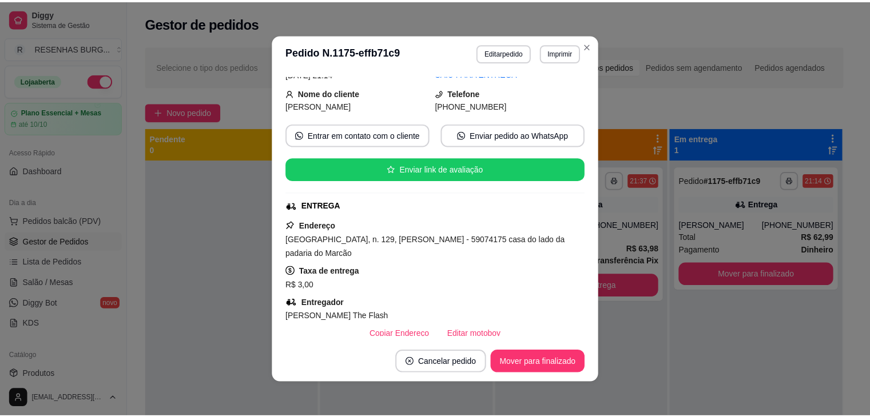
scroll to position [172, 0]
